Goal: Task Accomplishment & Management: Complete application form

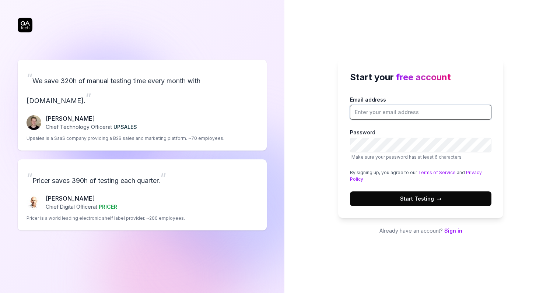
click at [412, 116] on input "Email address" at bounding box center [421, 112] width 142 height 15
type input "[EMAIL_ADDRESS][DOMAIN_NAME]"
click at [416, 202] on span "Start Testing →" at bounding box center [420, 199] width 41 height 8
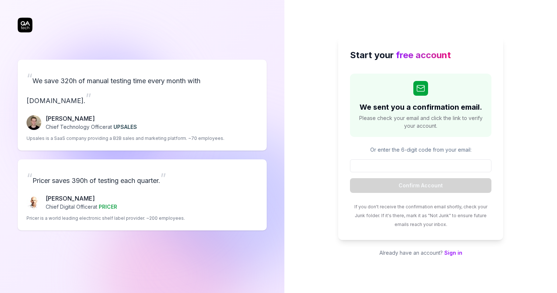
click at [332, 146] on div "Start your free account We sent you a confirmation email. Please check your ema…" at bounding box center [421, 146] width 273 height 293
click at [477, 166] on input at bounding box center [421, 166] width 142 height 13
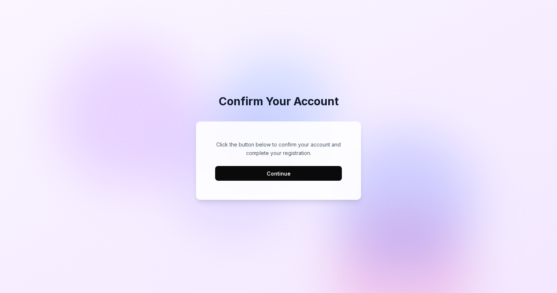
click at [307, 172] on button "Continue" at bounding box center [278, 173] width 127 height 15
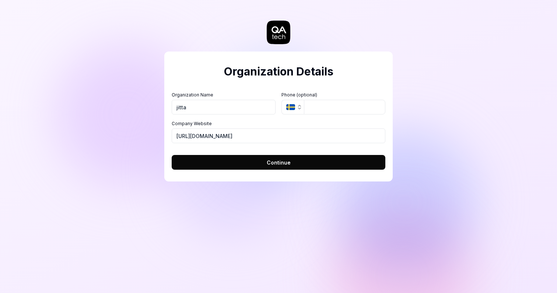
type input "jitta"
click at [299, 107] on icon "button" at bounding box center [300, 107] width 6 height 6
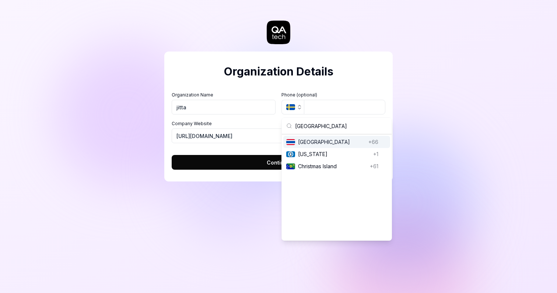
type input "[GEOGRAPHIC_DATA]"
click at [319, 142] on span "[GEOGRAPHIC_DATA]" at bounding box center [331, 142] width 67 height 8
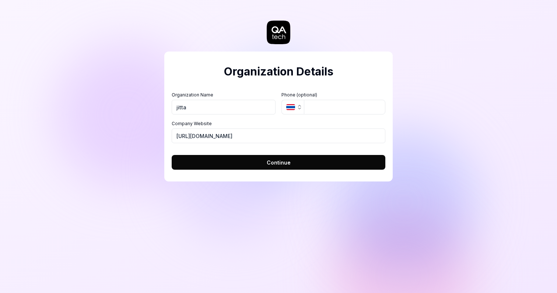
click at [307, 161] on button "Continue" at bounding box center [279, 162] width 214 height 15
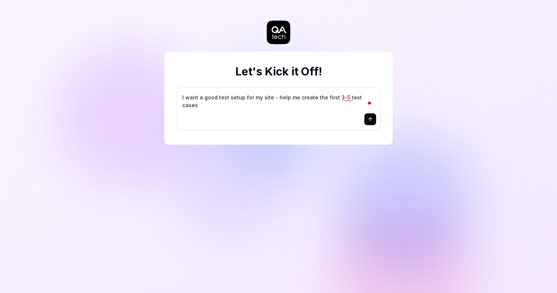
click at [373, 121] on button "submit" at bounding box center [370, 120] width 12 height 12
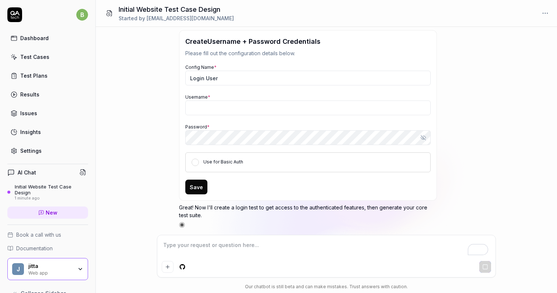
scroll to position [265, 0]
